Goal: Ask a question

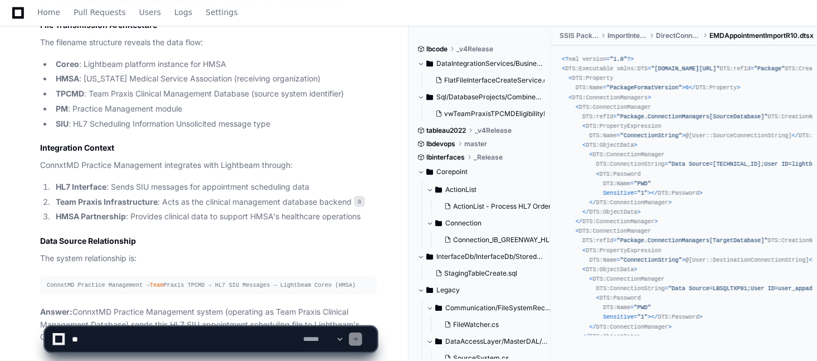
scroll to position [3991, 0]
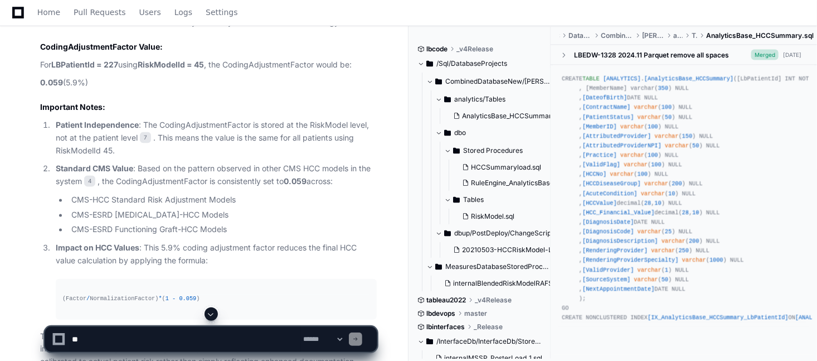
scroll to position [3007, 0]
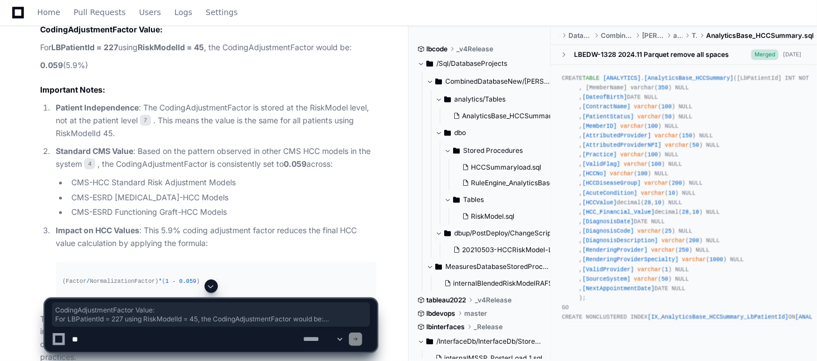
drag, startPoint x: 138, startPoint y: 73, endPoint x: 40, endPoint y: 38, distance: 104.5
click at [40, 38] on div "Updating progress internalBlendedRiskModelRAFScore.sql 6 RiskModel.sql 7 202105…" at bounding box center [197, 86] width 359 height 553
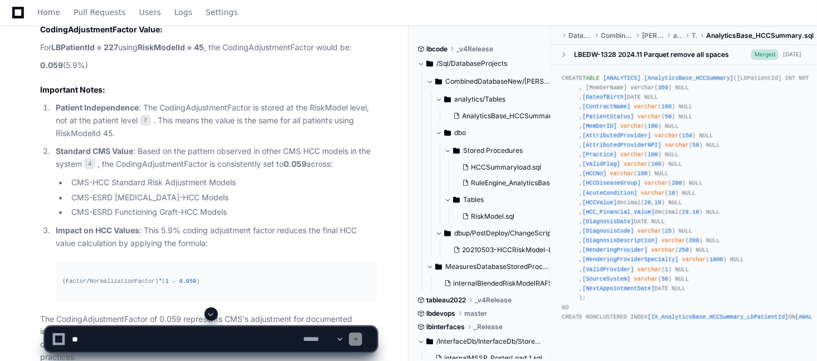
click at [107, 54] on p "For LBPatientId = 227 using RiskModelId = 45 , the CodingAdjustmentFactor would…" at bounding box center [208, 47] width 337 height 13
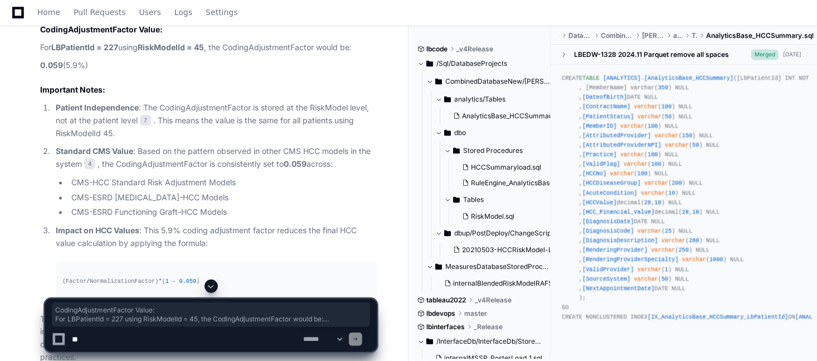
drag, startPoint x: 101, startPoint y: 78, endPoint x: 40, endPoint y: 40, distance: 72.4
click at [40, 40] on div "Updating progress internalBlendedRiskModelRAFScore.sql 6 RiskModel.sql 7 202105…" at bounding box center [197, 86] width 359 height 553
copy article "CodingAdjustmentFactor Value: For LBPatientId = 227 using RiskModelId = 45 , th…"
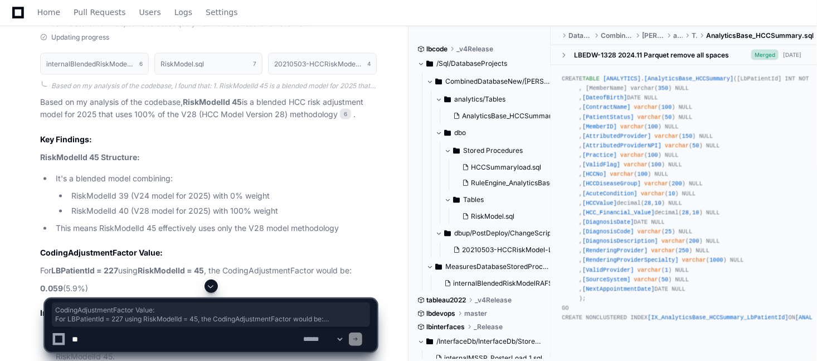
scroll to position [2896, 0]
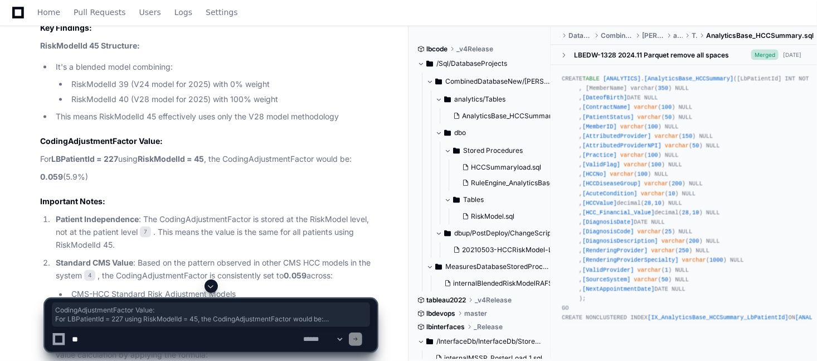
click at [168, 147] on h2 "CodingAdjustmentFactor Value:" at bounding box center [208, 140] width 337 height 11
click at [137, 147] on h2 "CodingAdjustmentFactor Value:" at bounding box center [208, 140] width 337 height 11
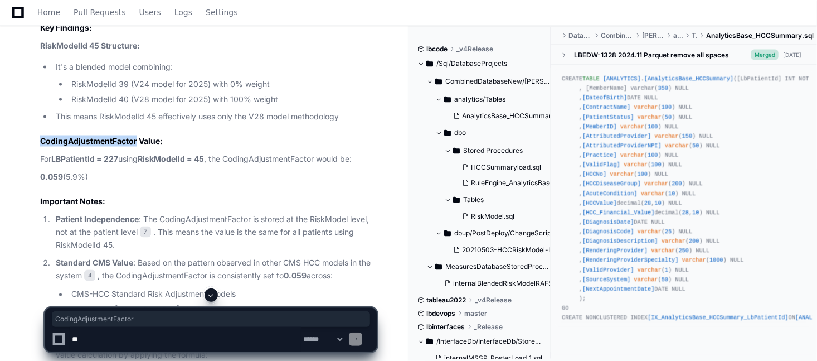
drag, startPoint x: 135, startPoint y: 153, endPoint x: 41, endPoint y: 152, distance: 93.7
click at [41, 147] on h2 "CodingAdjustmentFactor Value:" at bounding box center [208, 140] width 337 height 11
drag, startPoint x: 41, startPoint y: 152, endPoint x: 64, endPoint y: 158, distance: 23.8
click at [64, 158] on article "Based on my analysis of the codebase, RiskModelId 45 is a blended HCC risk adju…" at bounding box center [208, 229] width 337 height 491
copy h2 "CodingAdjustmentFactor"
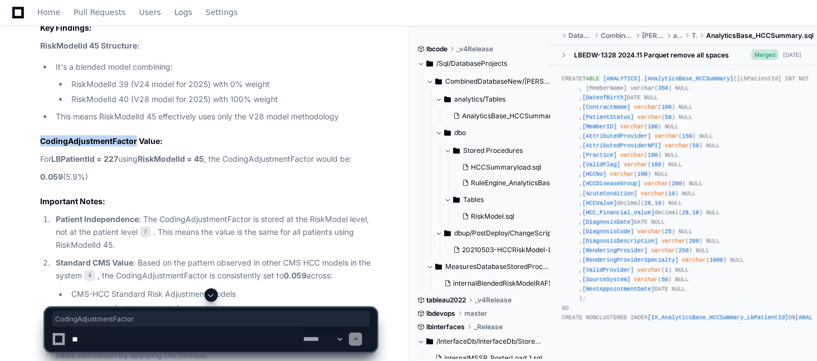
scroll to position [3119, 0]
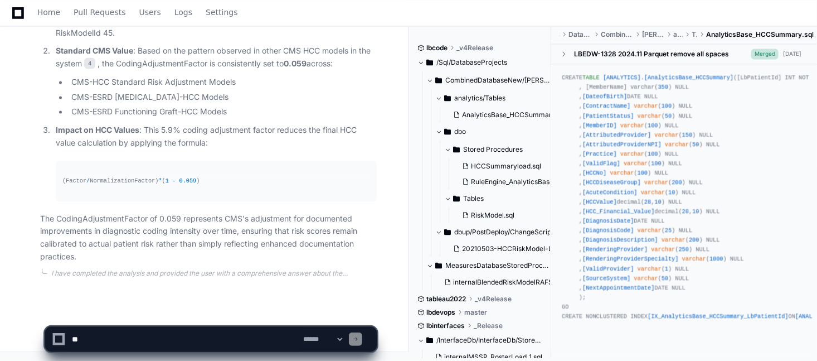
click at [135, 339] on textarea at bounding box center [185, 339] width 231 height 25
paste textarea "**********"
type textarea "**********"
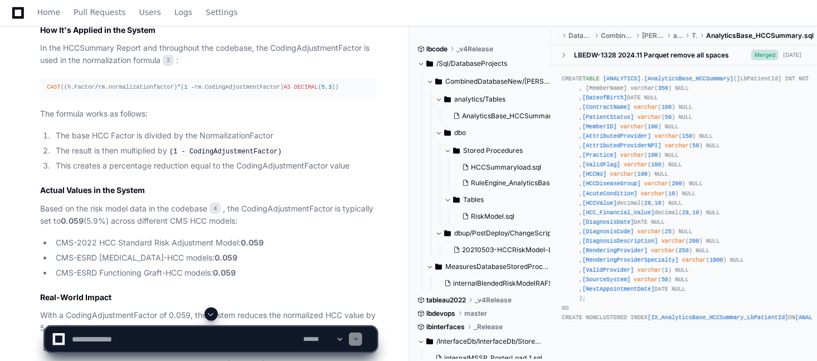
scroll to position [1733, 0]
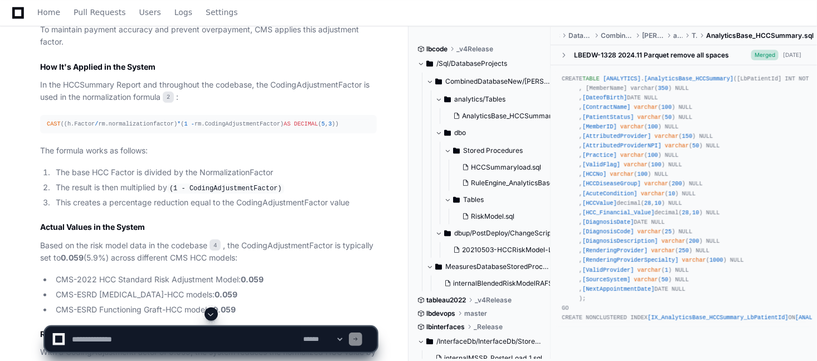
click at [93, 129] on div "CAST ((h.Factor / rm.normalizationfactor) * ( 1 - rm.CodingAdjustmentFactor) AS…" at bounding box center [208, 123] width 323 height 9
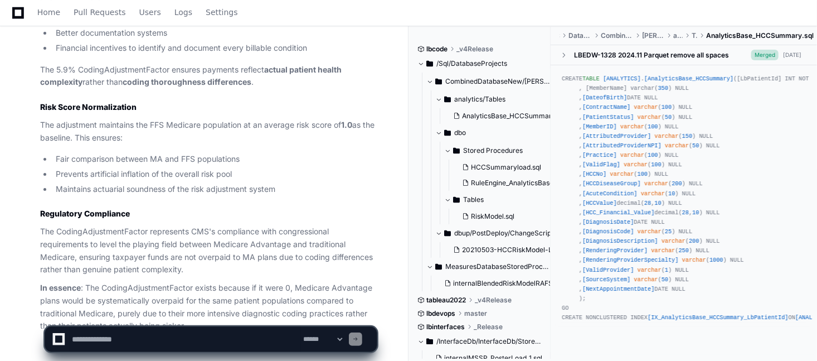
scroll to position [4074, 0]
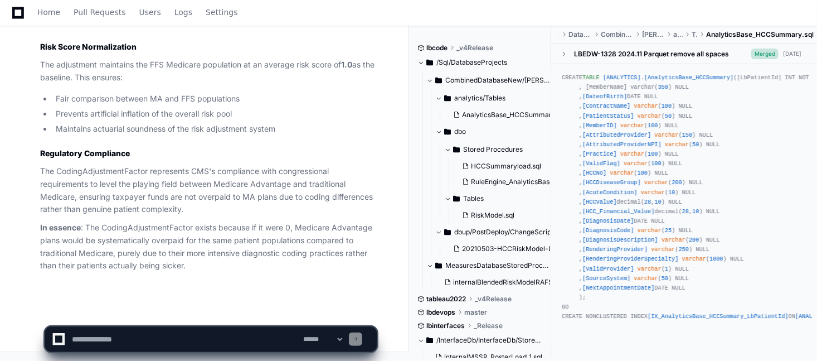
click at [103, 336] on textarea at bounding box center [185, 339] width 231 height 25
type textarea "**********"
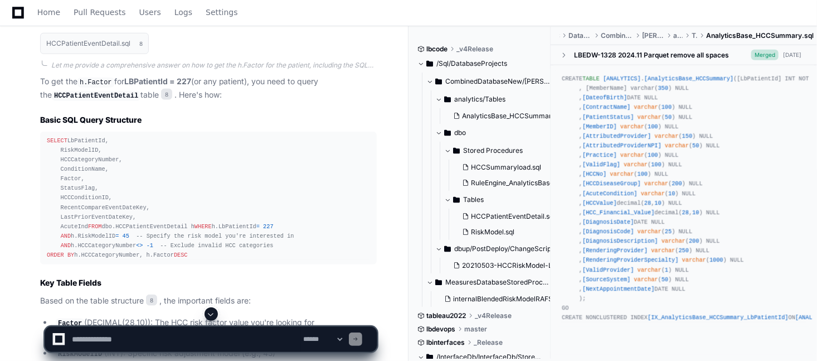
scroll to position [4626, 0]
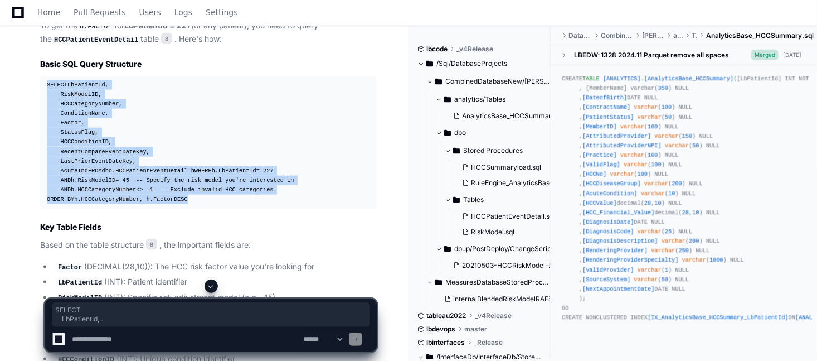
drag, startPoint x: 192, startPoint y: 240, endPoint x: 46, endPoint y: 98, distance: 204.6
click at [46, 98] on pre "SELECT LbPatientId, RiskModelID, HCCCategoryNumber, ConditionName, Factor, Stat…" at bounding box center [208, 142] width 337 height 133
copy div "SELECT LbPatientId, RiskModelID, HCCCategoryNumber, ConditionName, Factor, Stat…"
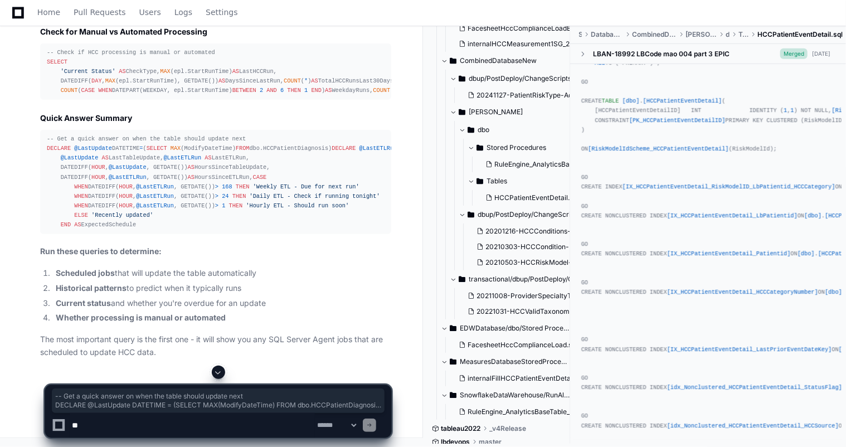
scroll to position [27815, 0]
